Goal: Contribute content

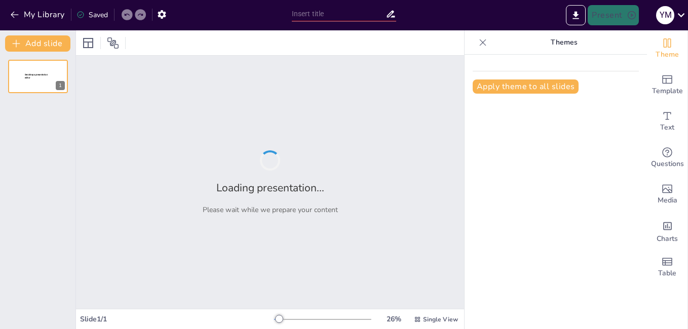
type input "Ley 1989 de 2019: Un Marco Normativo Actualizado"
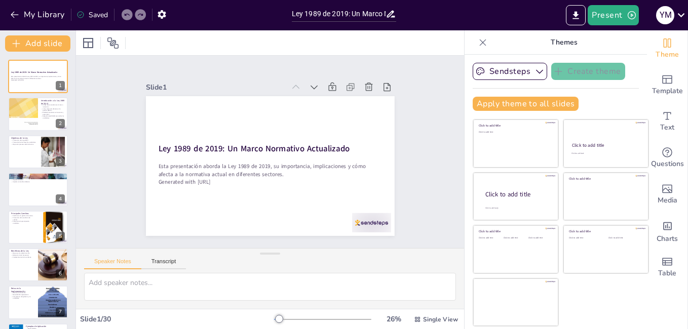
checkbox input "true"
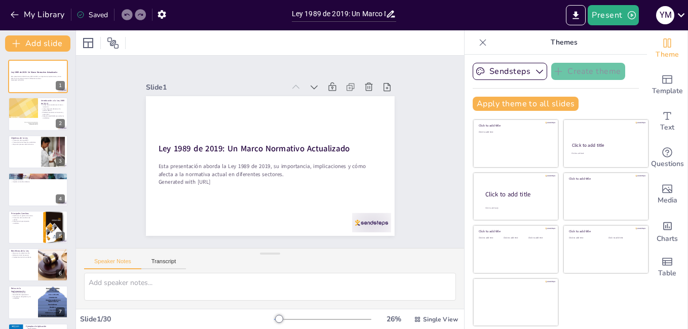
checkbox input "true"
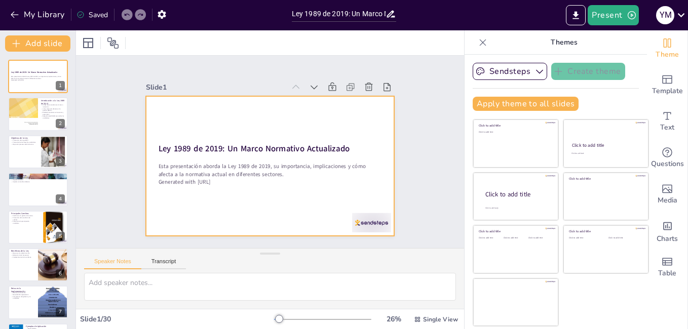
checkbox input "true"
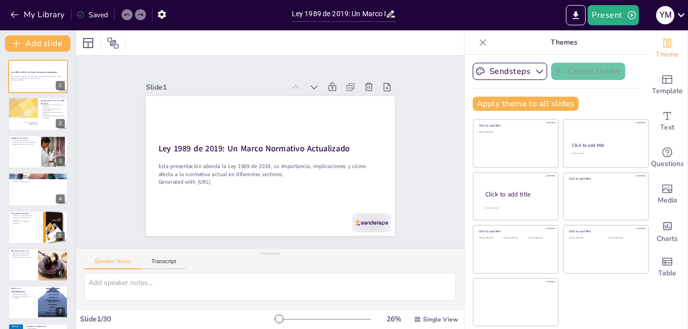
checkbox input "true"
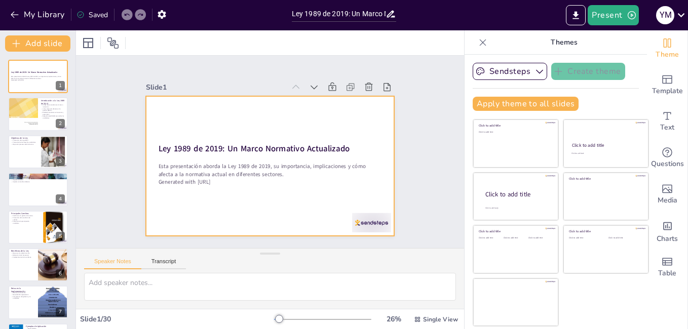
checkbox input "true"
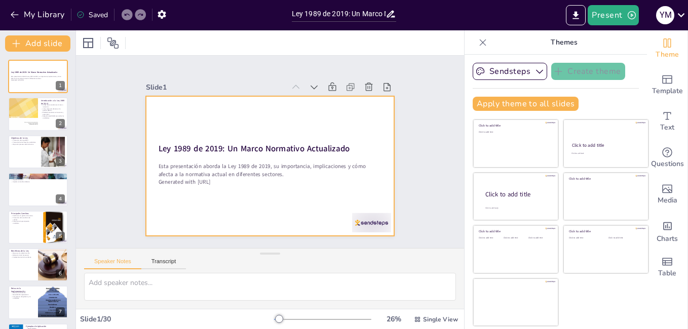
checkbox input "true"
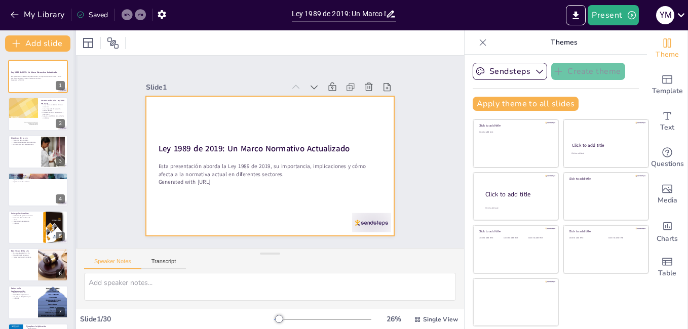
checkbox input "true"
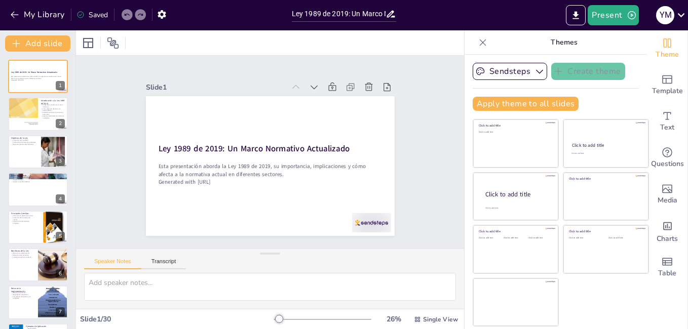
checkbox input "true"
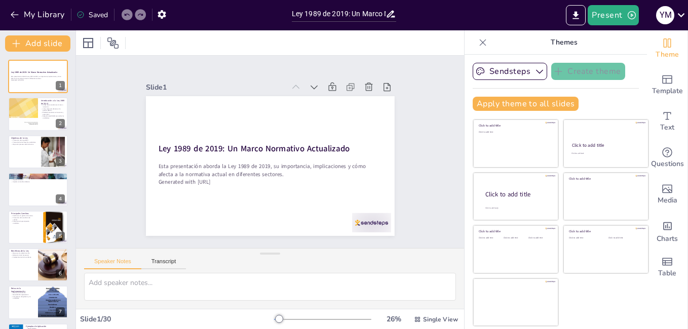
checkbox input "true"
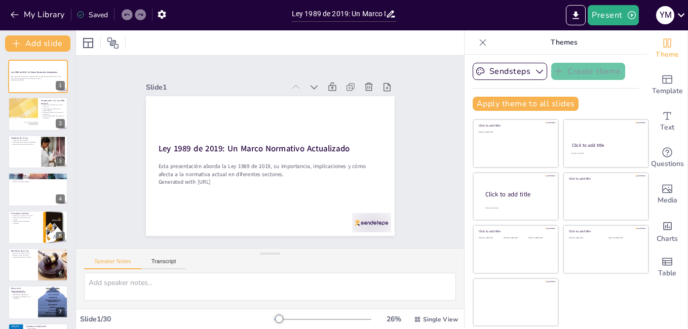
checkbox input "true"
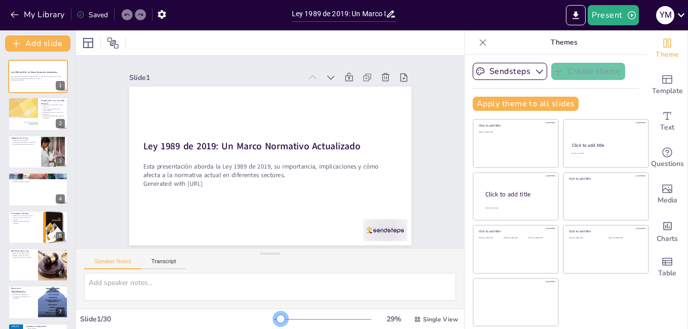
checkbox input "true"
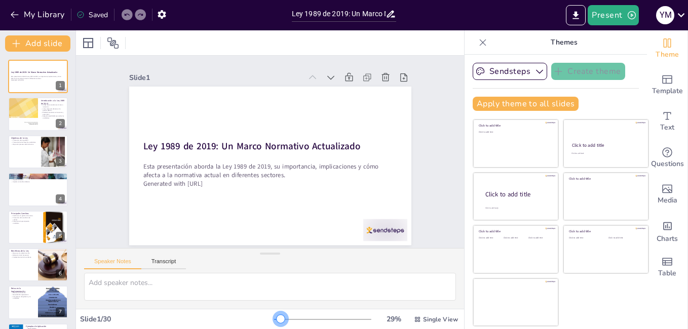
checkbox input "true"
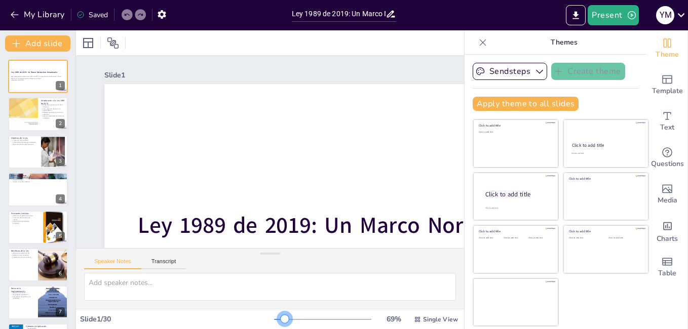
checkbox input "true"
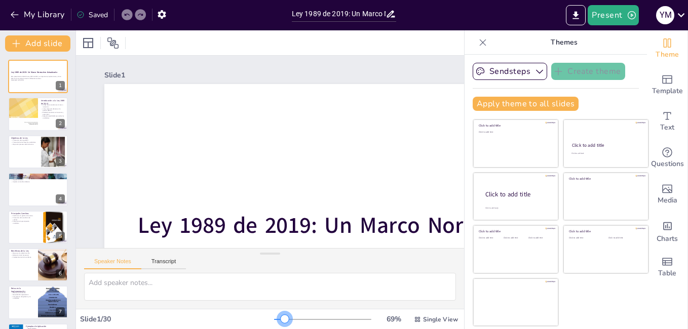
checkbox input "true"
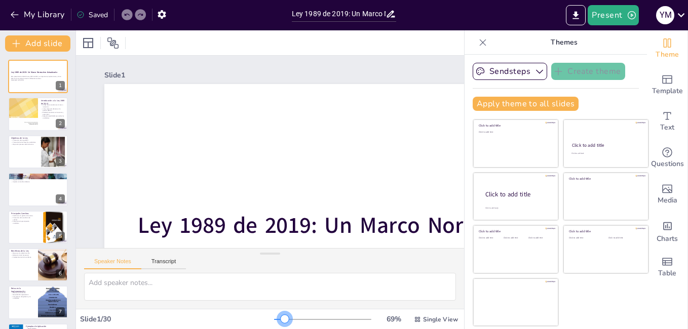
checkbox input "true"
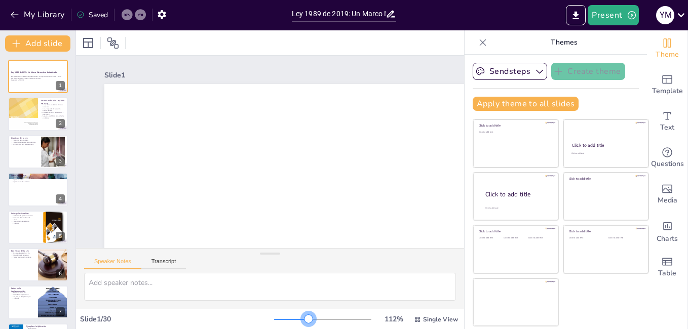
checkbox input "true"
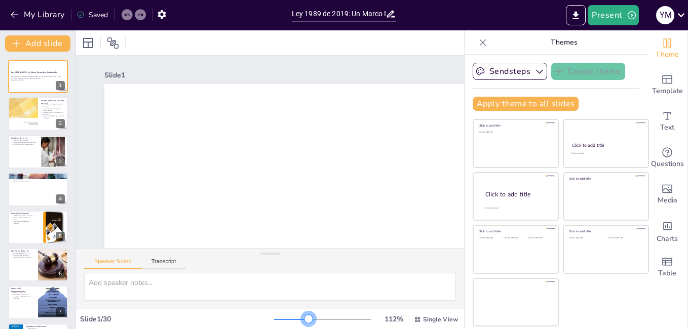
checkbox input "true"
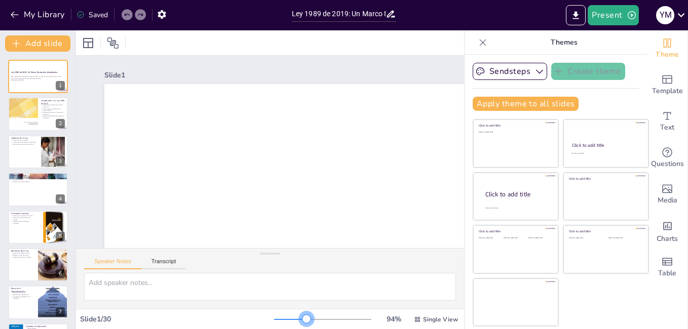
checkbox input "true"
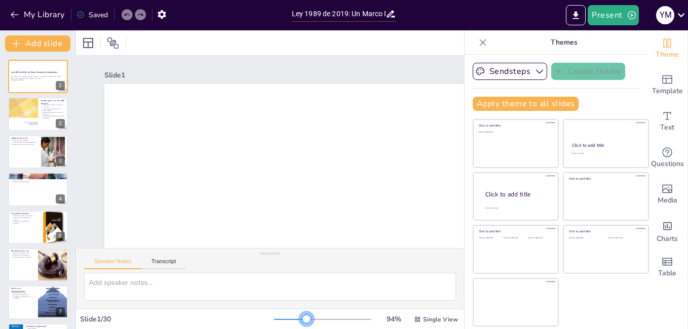
checkbox input "true"
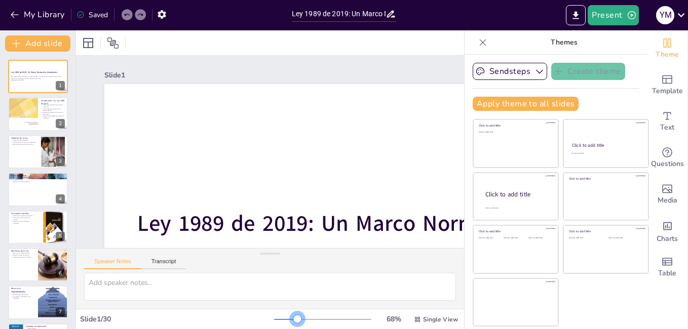
checkbox input "true"
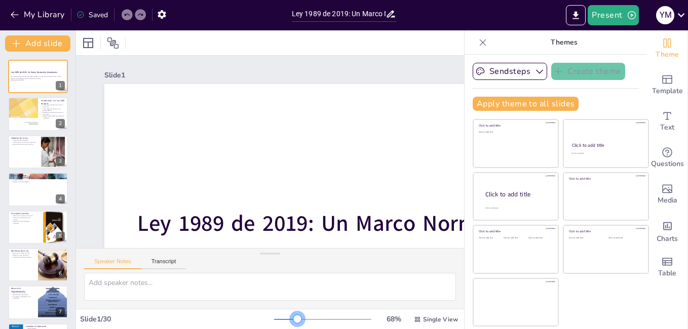
checkbox input "true"
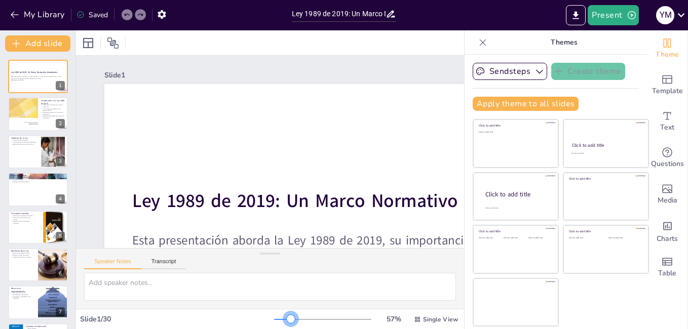
checkbox input "true"
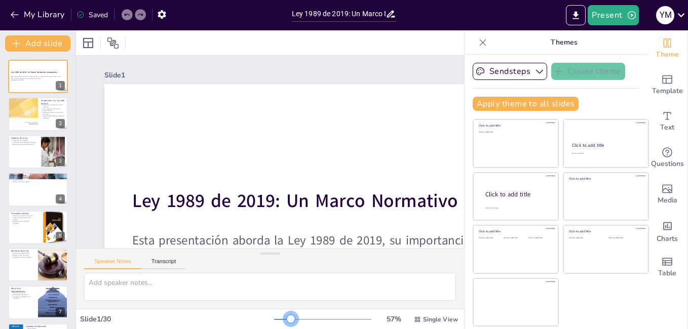
checkbox input "true"
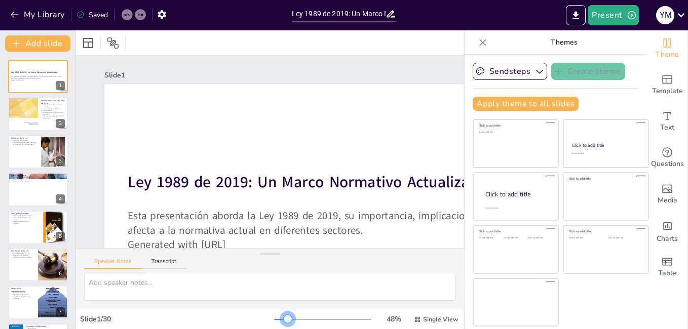
checkbox input "true"
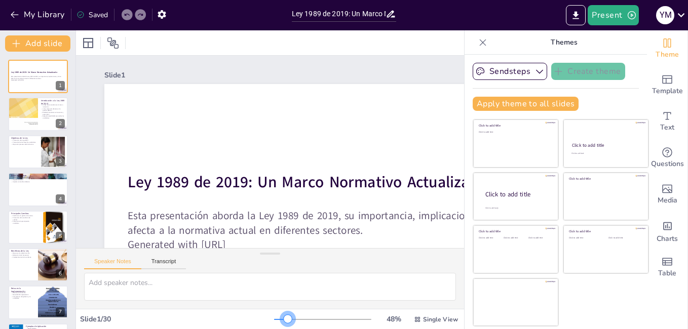
checkbox input "true"
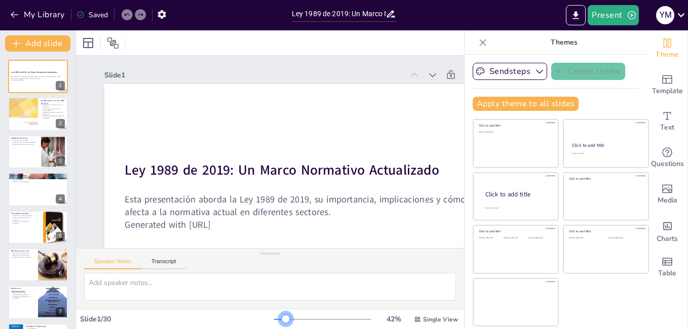
checkbox input "true"
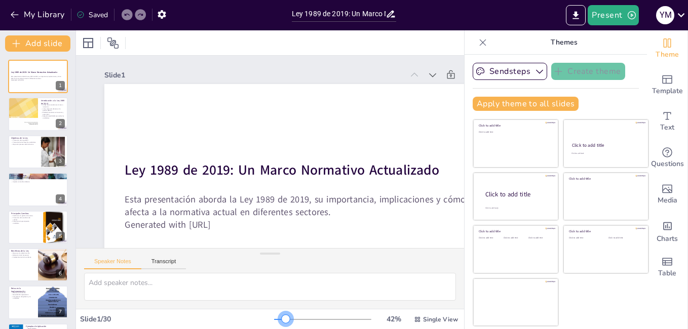
checkbox input "true"
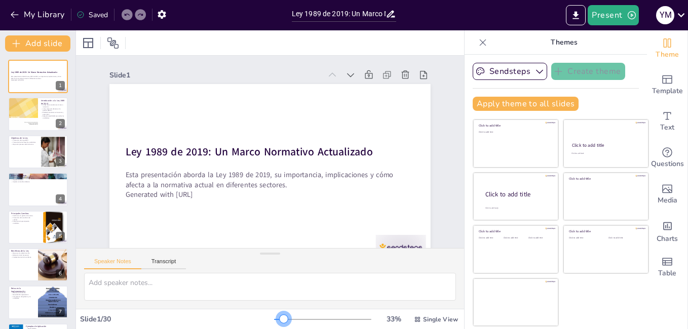
checkbox input "true"
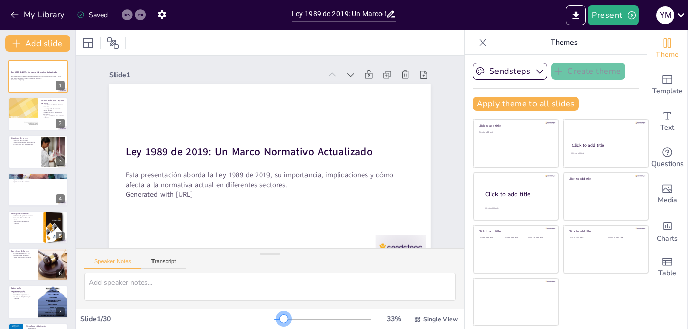
checkbox input "true"
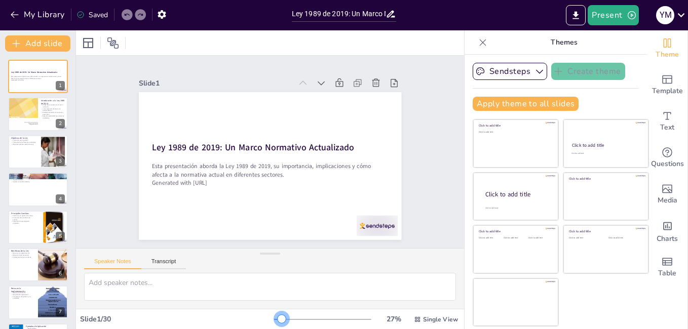
checkbox input "true"
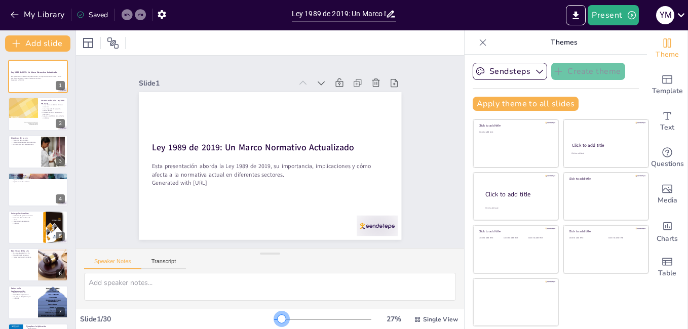
checkbox input "true"
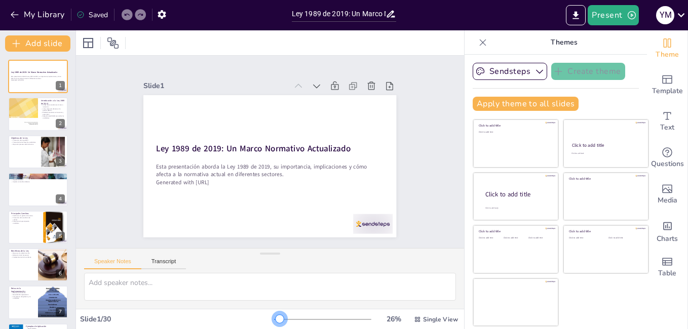
checkbox input "true"
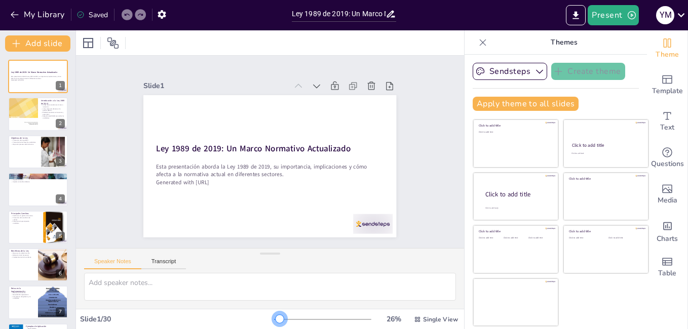
checkbox input "true"
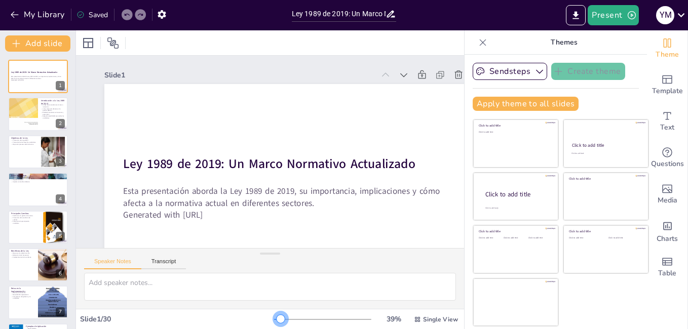
checkbox input "true"
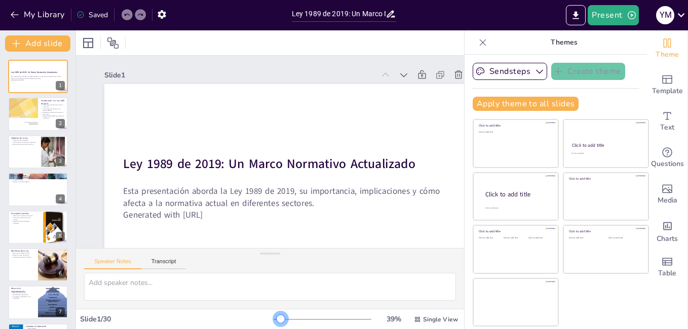
checkbox input "true"
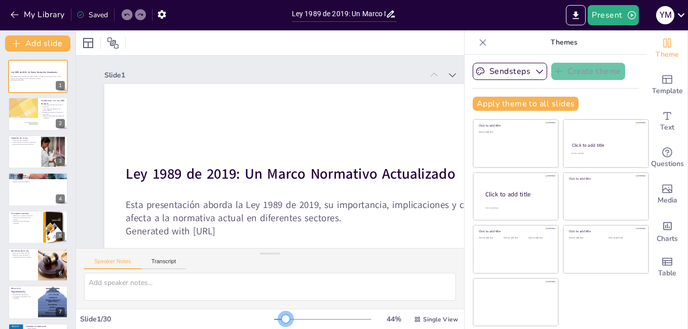
checkbox input "true"
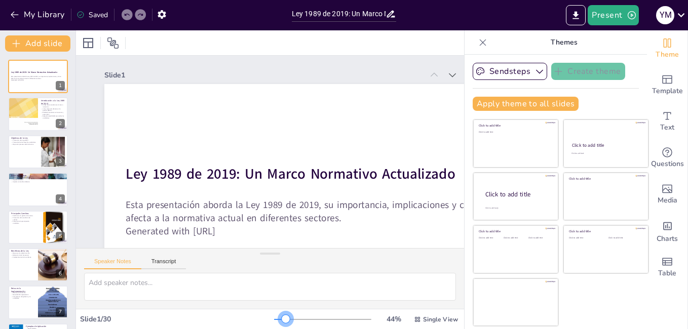
checkbox input "true"
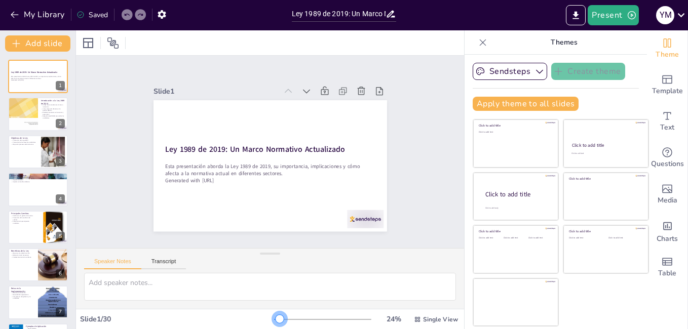
checkbox input "true"
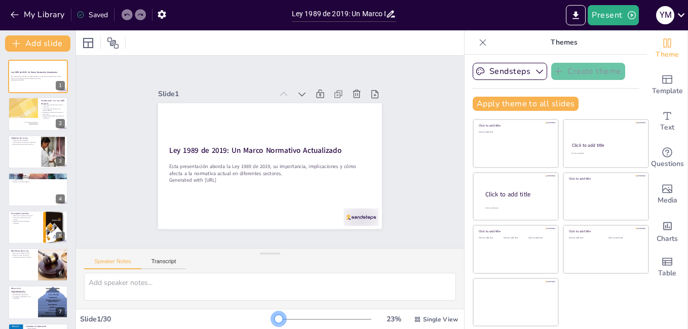
checkbox input "true"
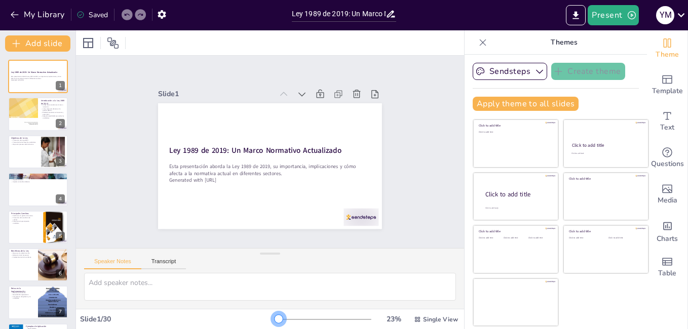
checkbox input "true"
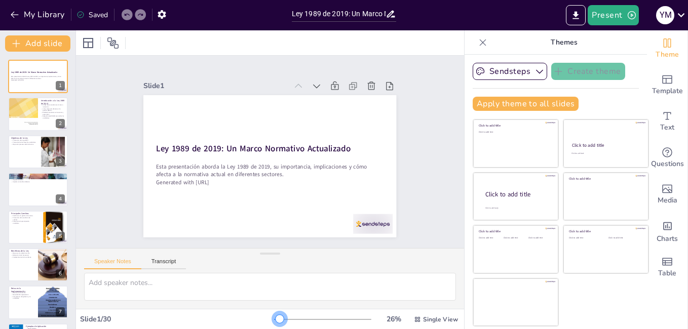
click at [276, 317] on div at bounding box center [280, 319] width 8 height 8
click at [19, 109] on div at bounding box center [22, 114] width 55 height 34
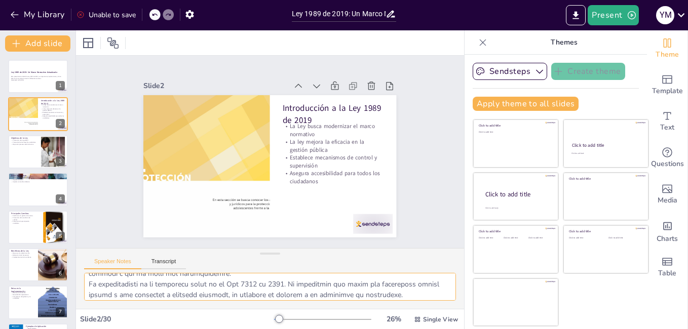
scroll to position [98, 0]
